Goal: Navigation & Orientation: Find specific page/section

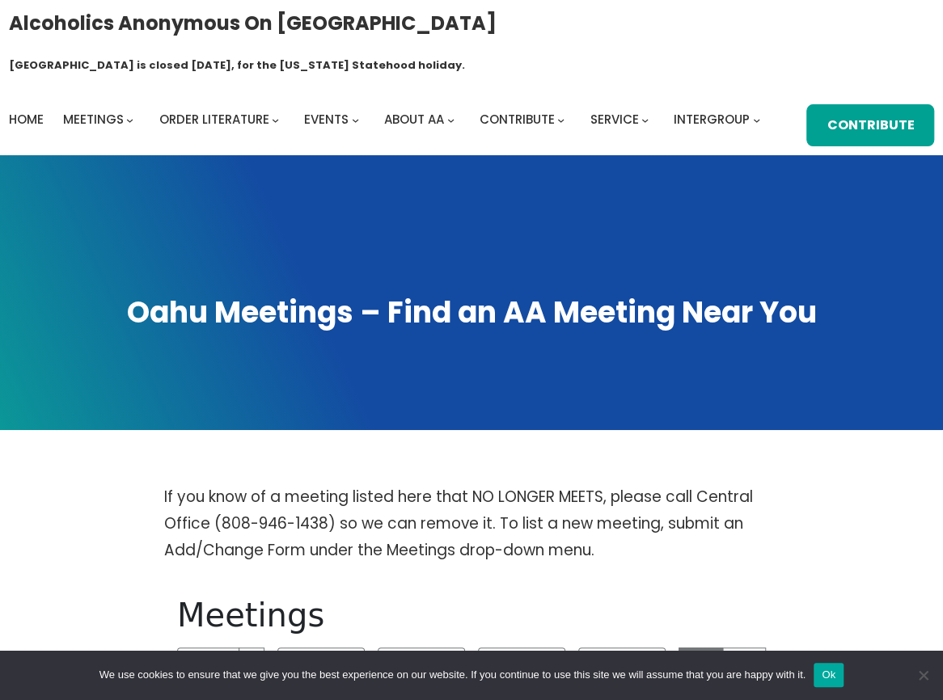
click at [36, 111] on span "Home" at bounding box center [26, 119] width 35 height 17
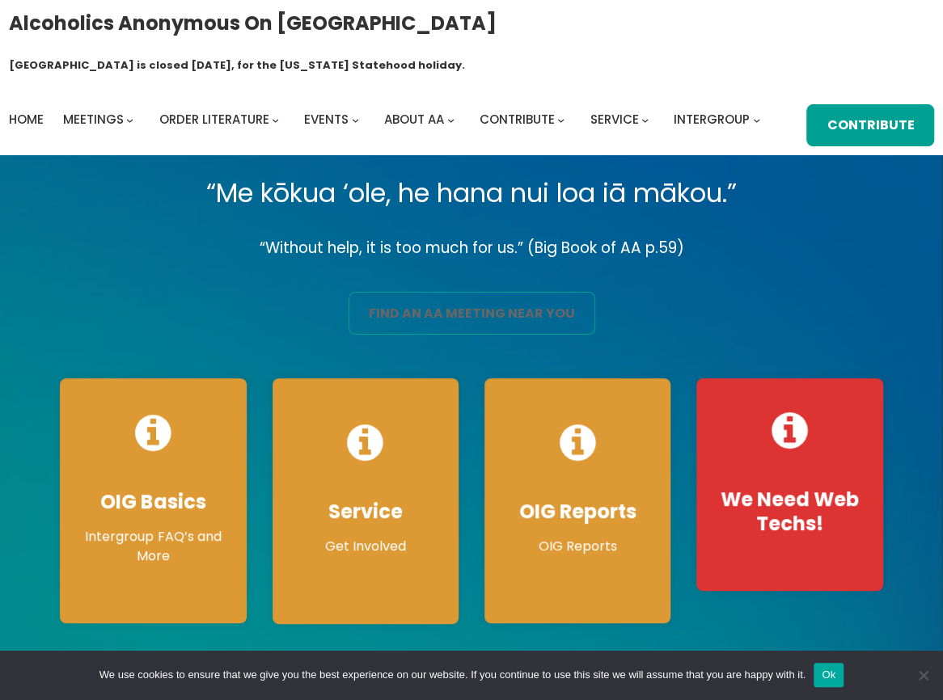
click at [478, 334] on link "find an aa meeting near you" at bounding box center [472, 313] width 247 height 42
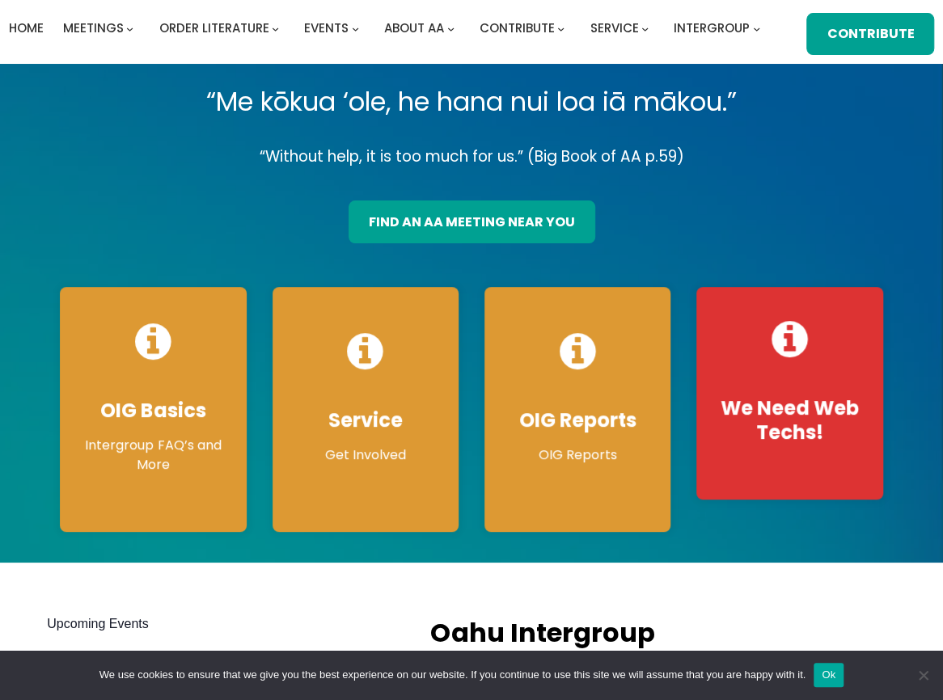
scroll to position [81, 0]
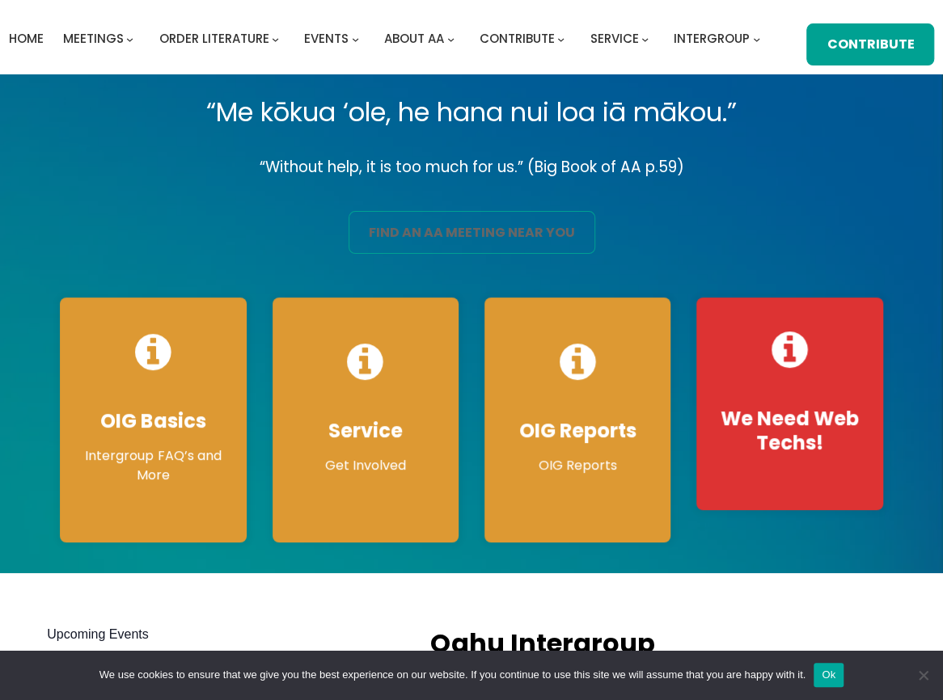
click at [478, 253] on link "find an aa meeting near you" at bounding box center [472, 232] width 247 height 42
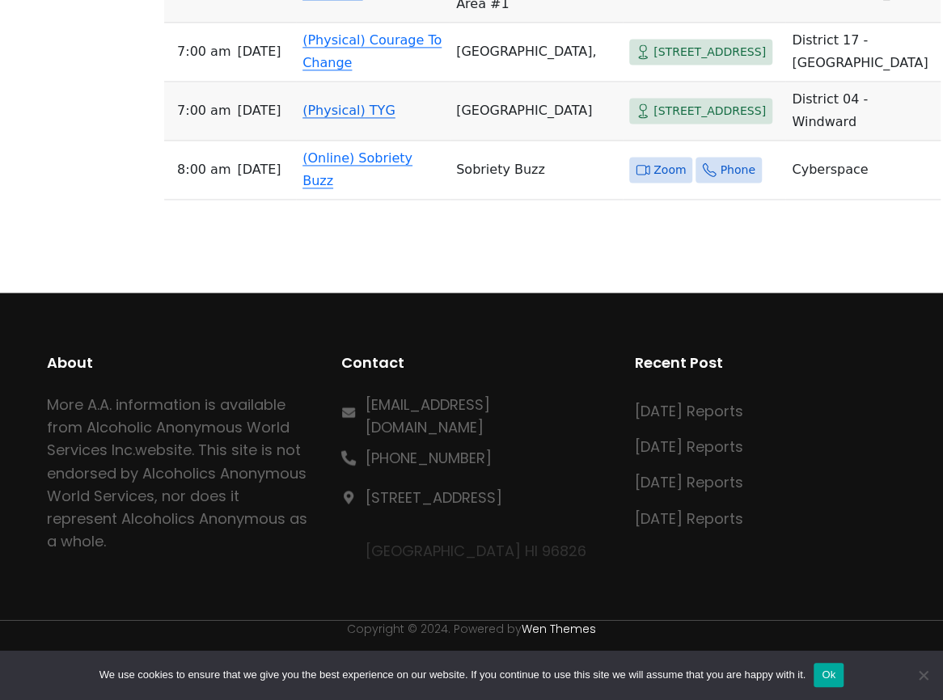
scroll to position [18440, 0]
